Goal: Task Accomplishment & Management: Manage account settings

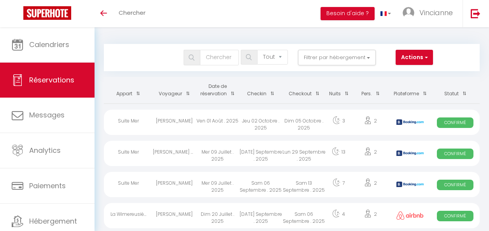
select select "not_cancelled"
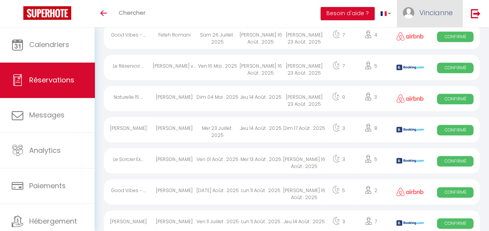
scroll to position [366, 0]
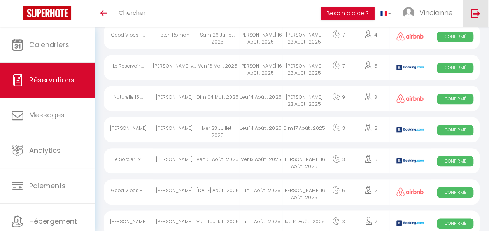
click at [474, 18] on img at bounding box center [476, 14] width 10 height 10
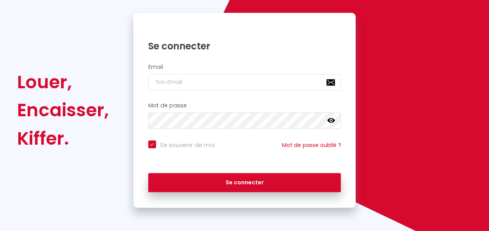
scroll to position [70, 0]
checkbox input "true"
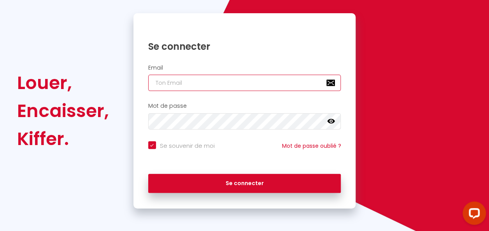
type input "[EMAIL_ADDRESS][DOMAIN_NAME]"
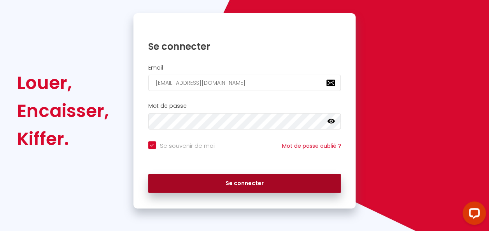
click at [217, 177] on button "Se connecter" at bounding box center [244, 183] width 193 height 19
checkbox input "true"
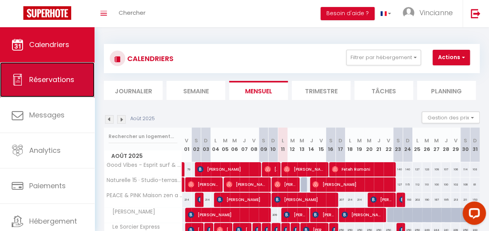
click at [62, 84] on link "Réservations" at bounding box center [47, 79] width 95 height 35
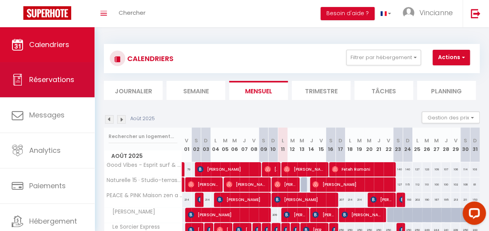
select select "not_cancelled"
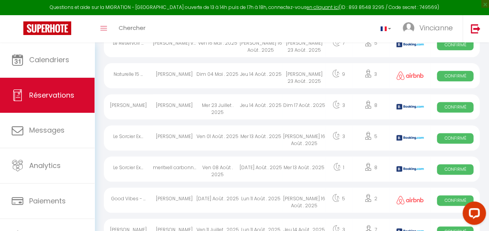
scroll to position [483, 0]
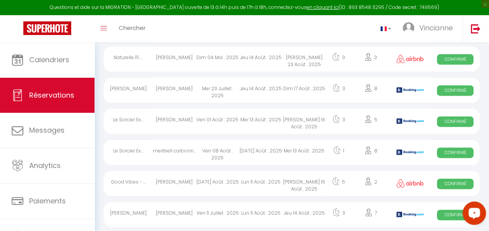
click at [474, 210] on div "Open LiveChat chat widget" at bounding box center [474, 212] width 13 height 13
click at [304, 37] on div "Toggle menubar Chercher BUTTON Vincianne Paramètres" at bounding box center [269, 28] width 427 height 27
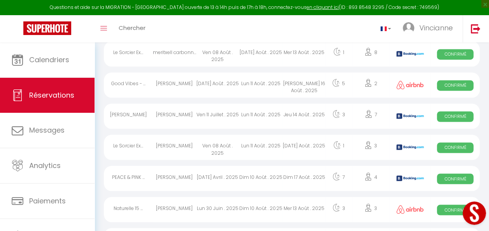
scroll to position [598, 0]
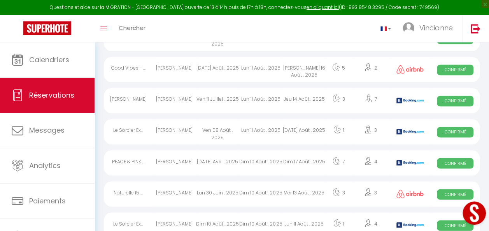
click at [313, 70] on div "[PERSON_NAME] 16 Août . 2025" at bounding box center [304, 69] width 43 height 25
select select "OK"
select select "0"
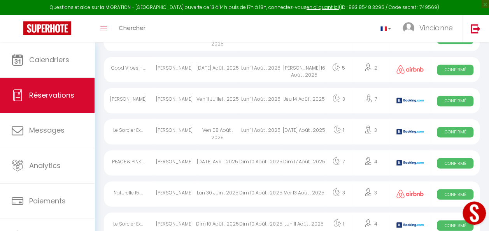
select select "1"
select select
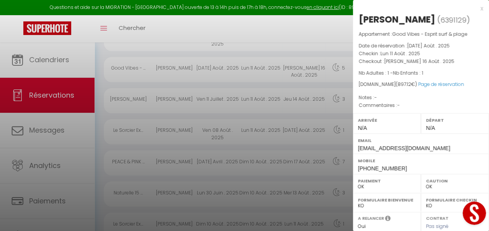
click at [304, 30] on div at bounding box center [244, 115] width 489 height 231
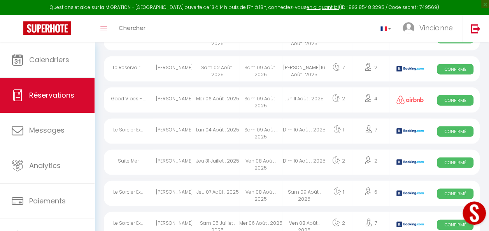
scroll to position [815, 0]
